Goal: Check status: Check status

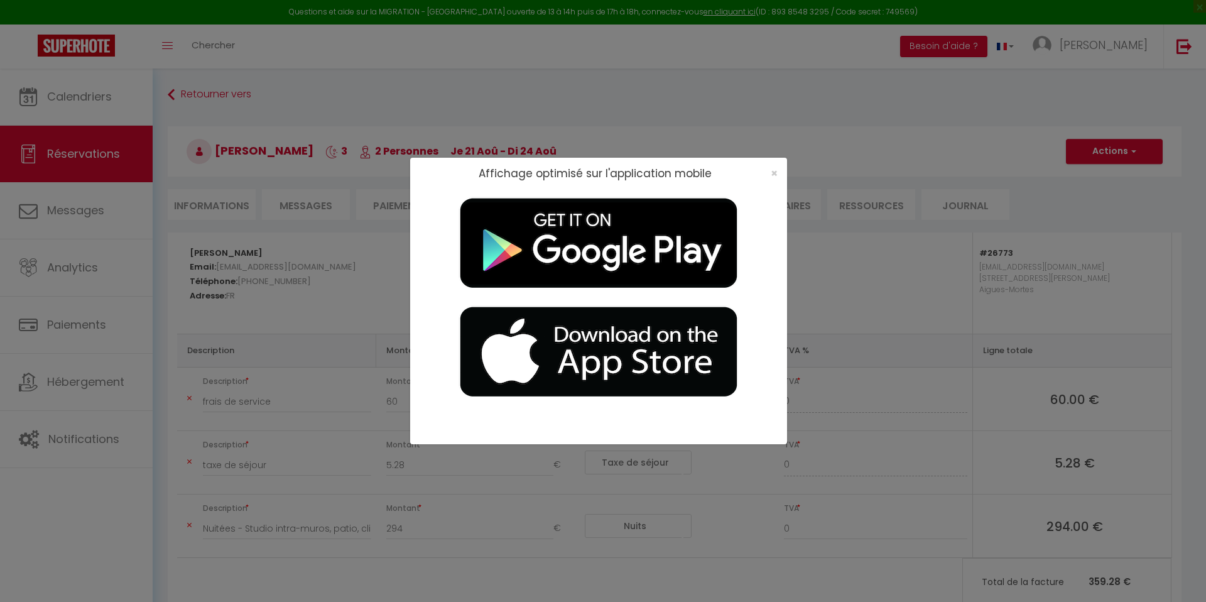
select select "service charge"
select select "taxes"
click at [774, 173] on span "×" at bounding box center [773, 173] width 7 height 16
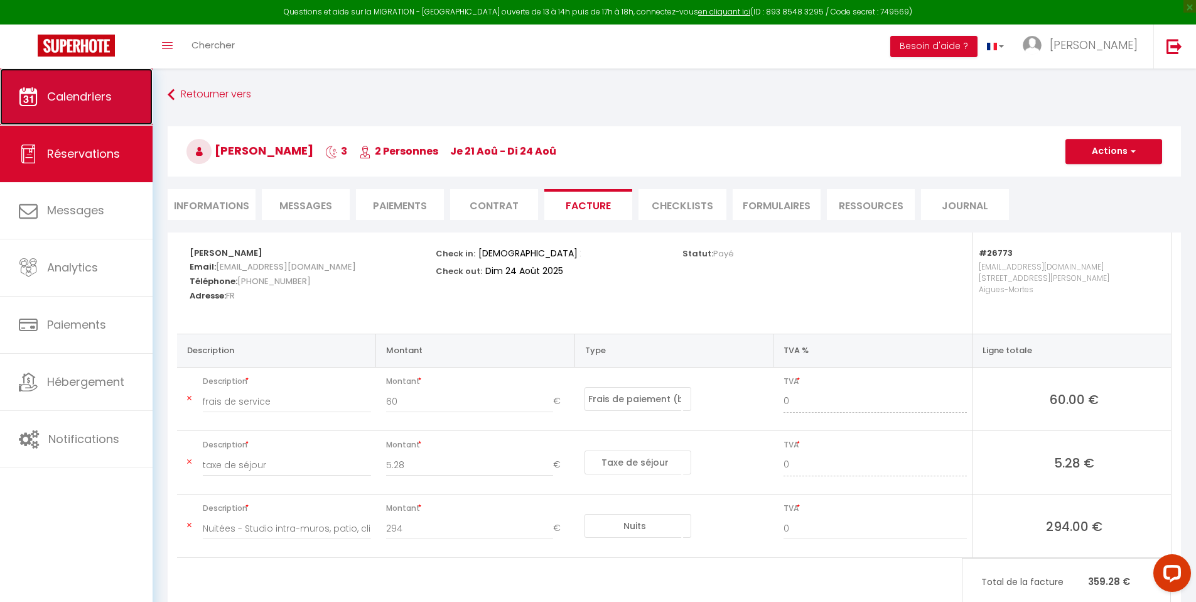
click at [117, 94] on link "Calendriers" at bounding box center [76, 96] width 153 height 57
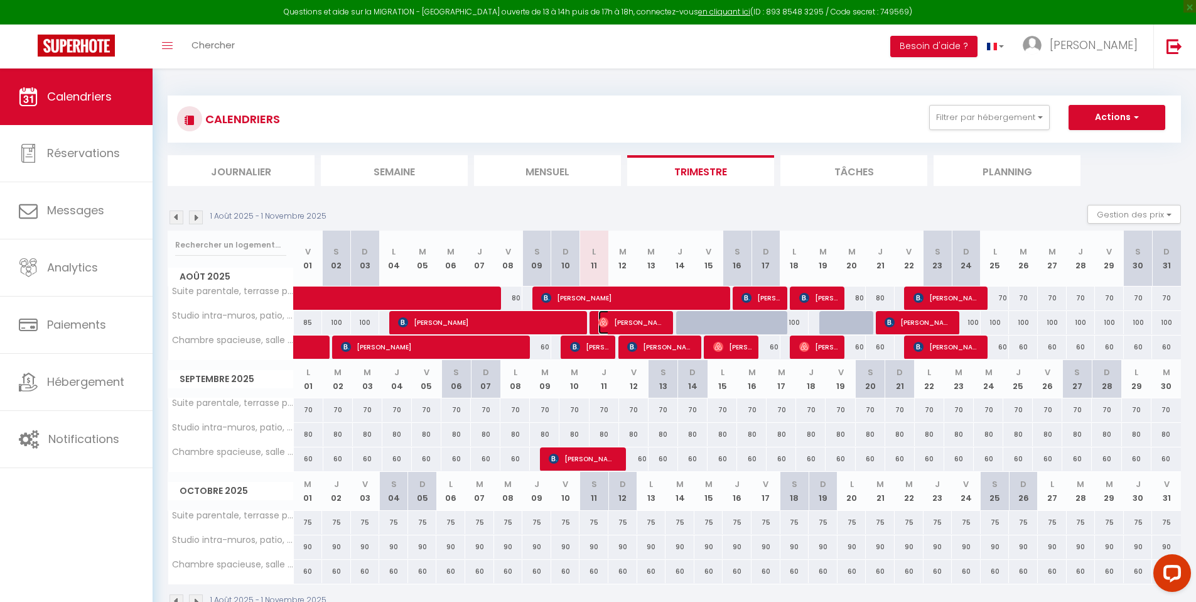
click at [651, 323] on span "[PERSON_NAME]" at bounding box center [631, 322] width 67 height 24
select select "OK"
select select "0"
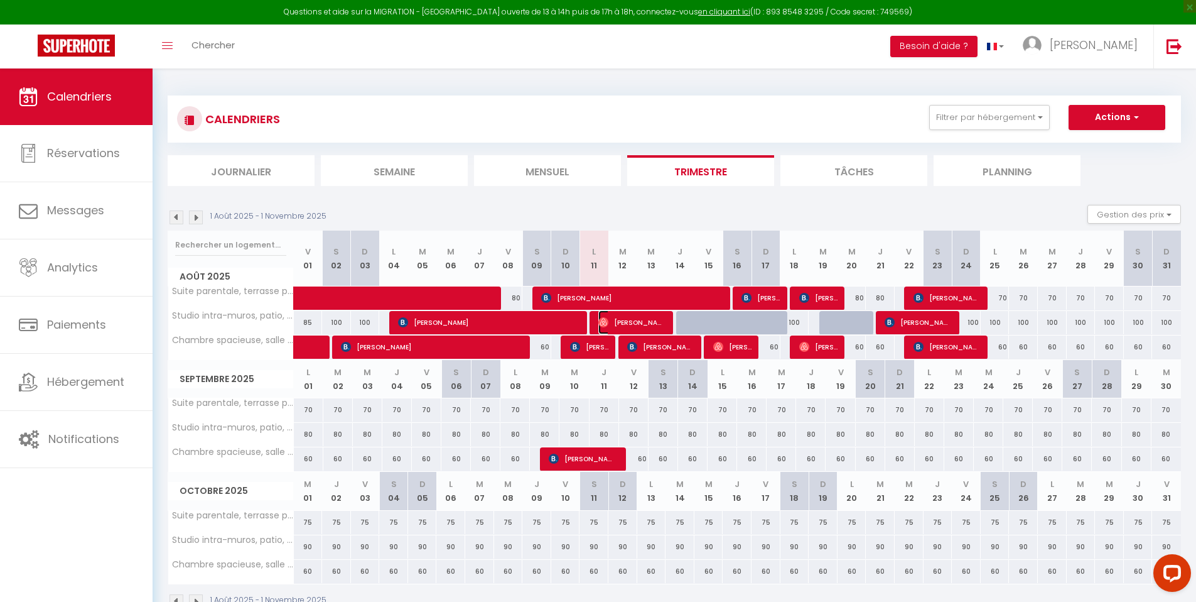
select select "1"
select select
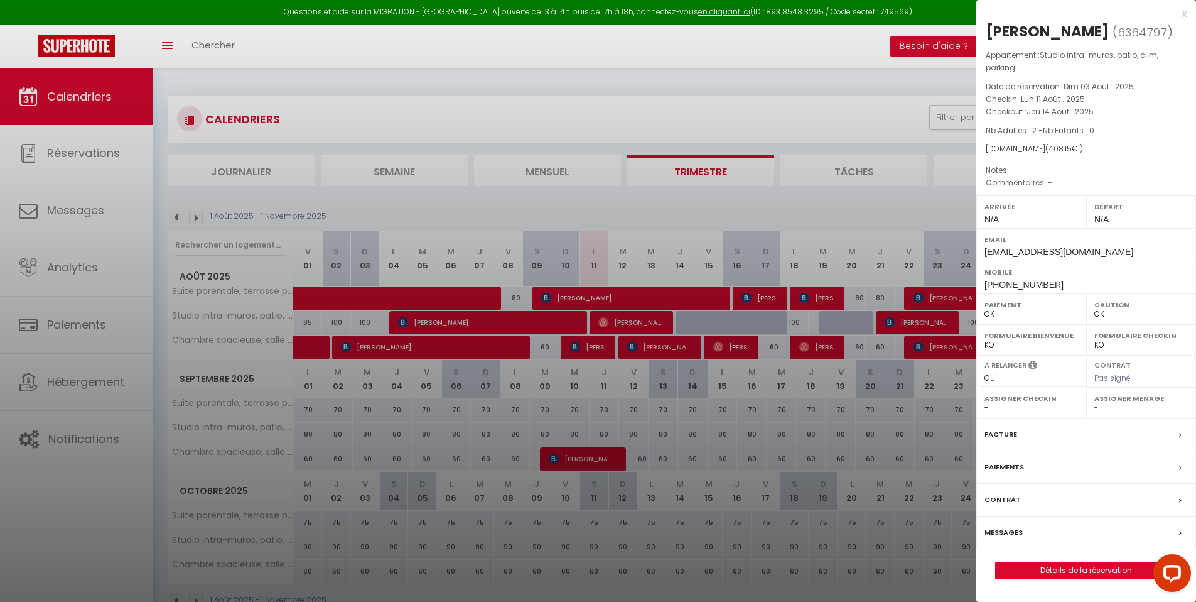
click at [658, 309] on div at bounding box center [598, 301] width 1196 height 602
